Goal: Task Accomplishment & Management: Manage account settings

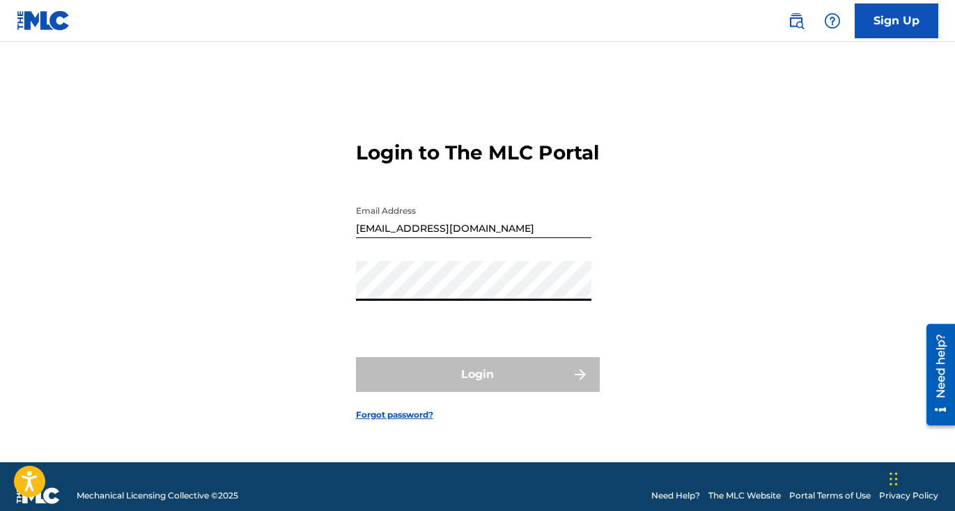
type input "[EMAIL_ADDRESS][DOMAIN_NAME]"
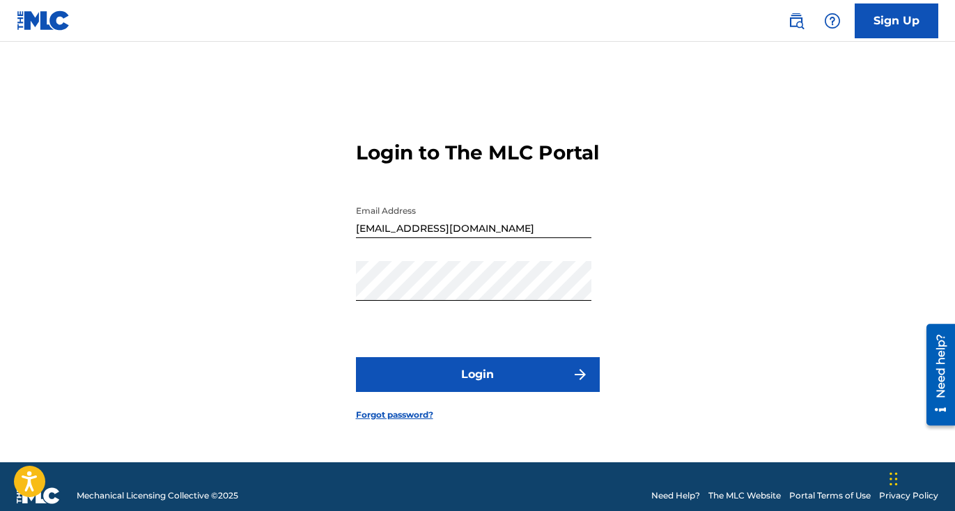
click at [482, 388] on button "Login" at bounding box center [478, 374] width 244 height 35
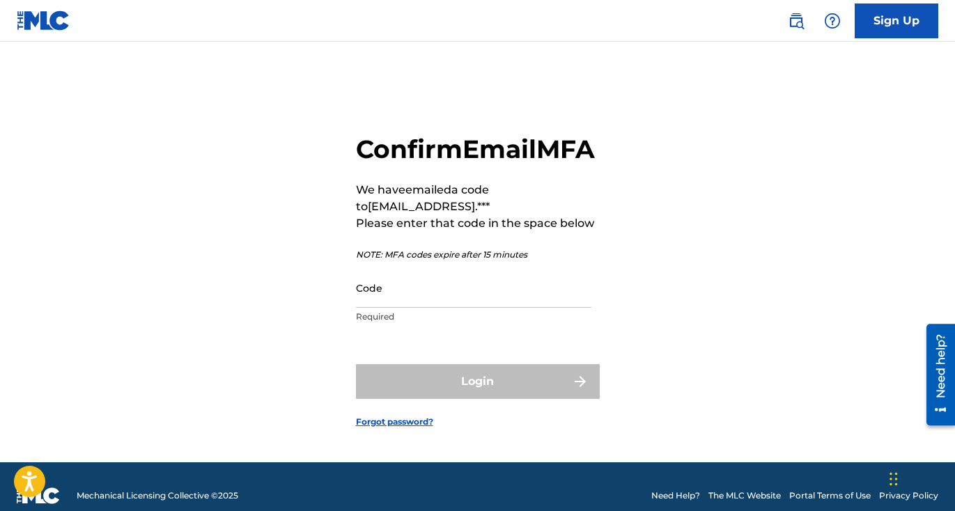
click at [375, 308] on input "Code" at bounding box center [473, 288] width 235 height 40
paste input "729876"
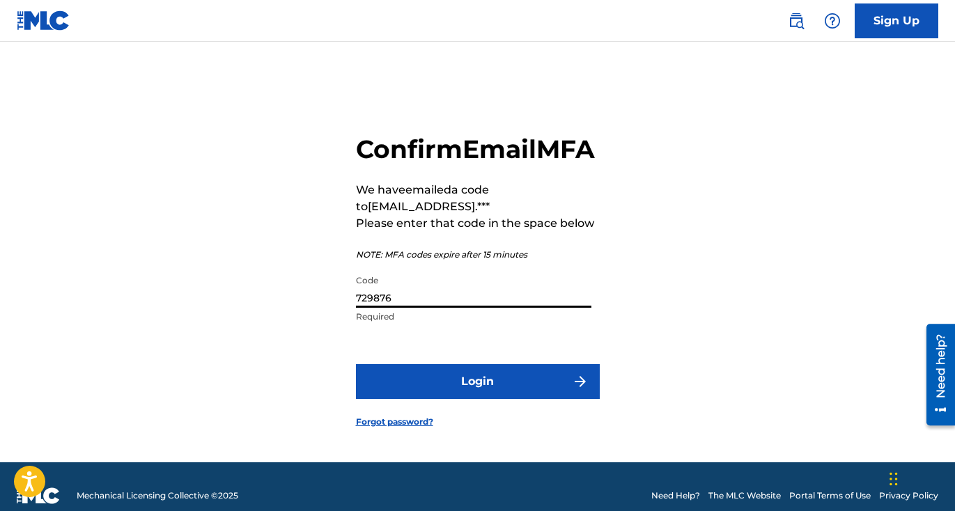
type input "729876"
click at [385, 388] on button "Login" at bounding box center [478, 381] width 244 height 35
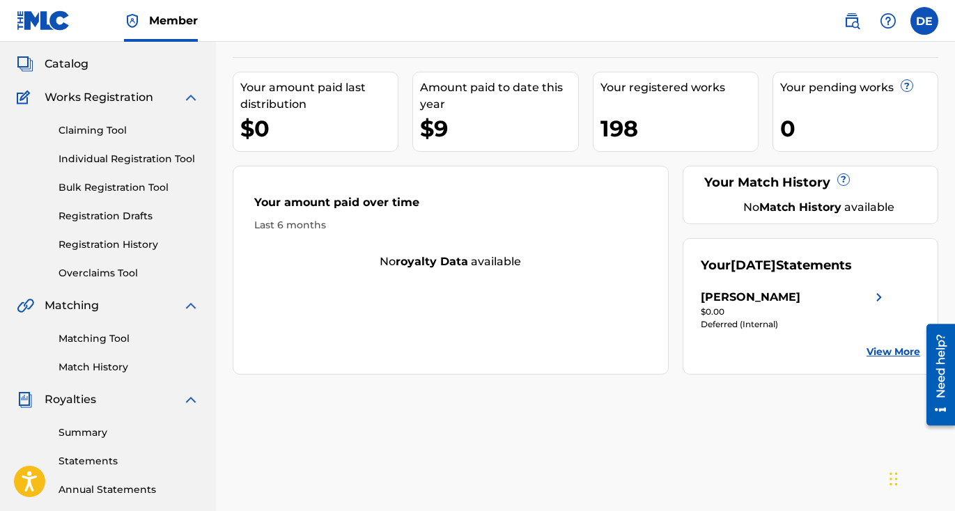
scroll to position [71, 0]
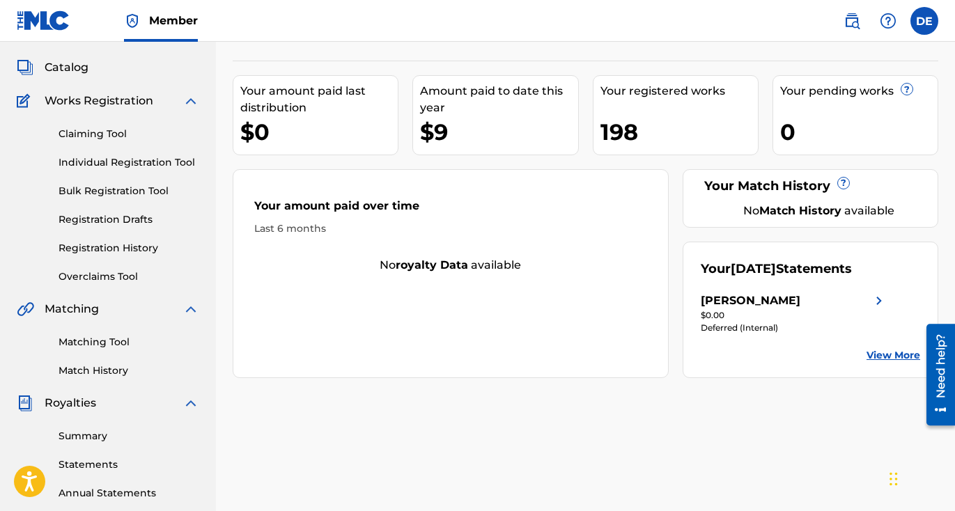
click at [477, 135] on div "$9" at bounding box center [498, 131] width 157 height 31
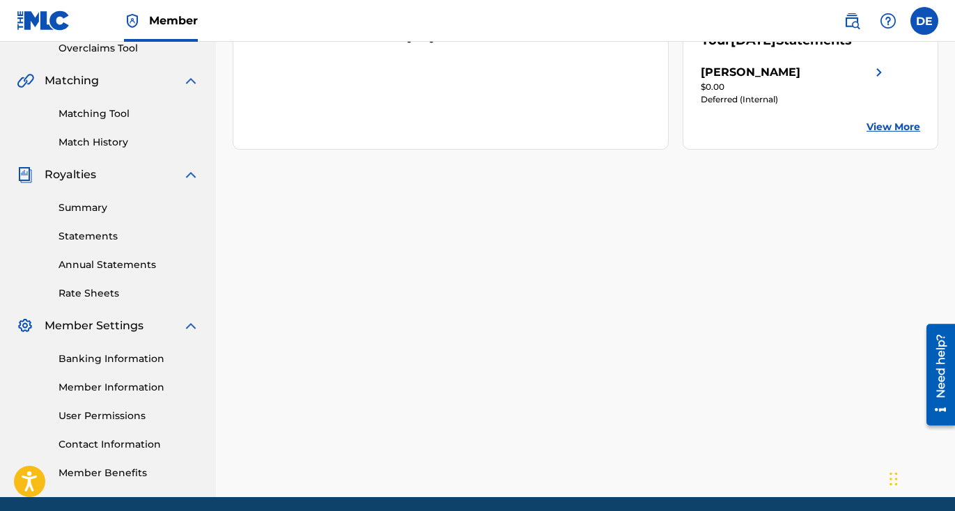
scroll to position [352, 0]
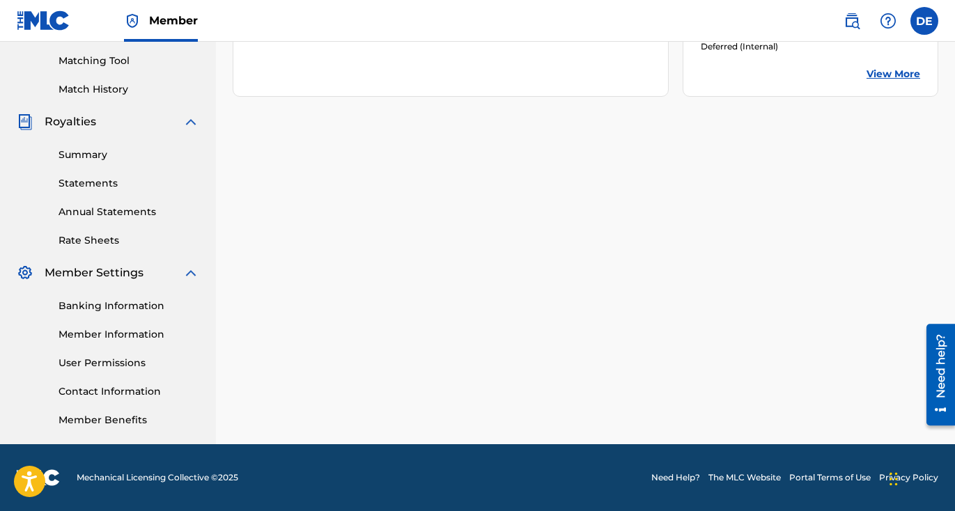
click at [927, 20] on label at bounding box center [925, 21] width 28 height 28
click at [924, 21] on input "DE [PERSON_NAME] [EMAIL_ADDRESS][DOMAIN_NAME] Notification Preferences Profile …" at bounding box center [924, 21] width 0 height 0
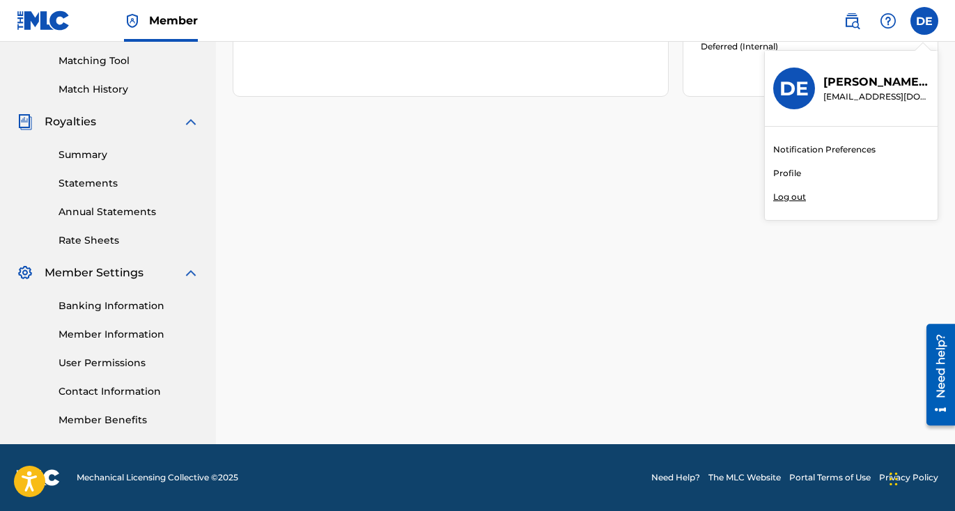
click at [800, 199] on p "Log out" at bounding box center [789, 197] width 33 height 13
click at [924, 21] on input "DE [PERSON_NAME] [EMAIL_ADDRESS][DOMAIN_NAME] Notification Preferences Profile …" at bounding box center [924, 21] width 0 height 0
